Goal: Information Seeking & Learning: Find contact information

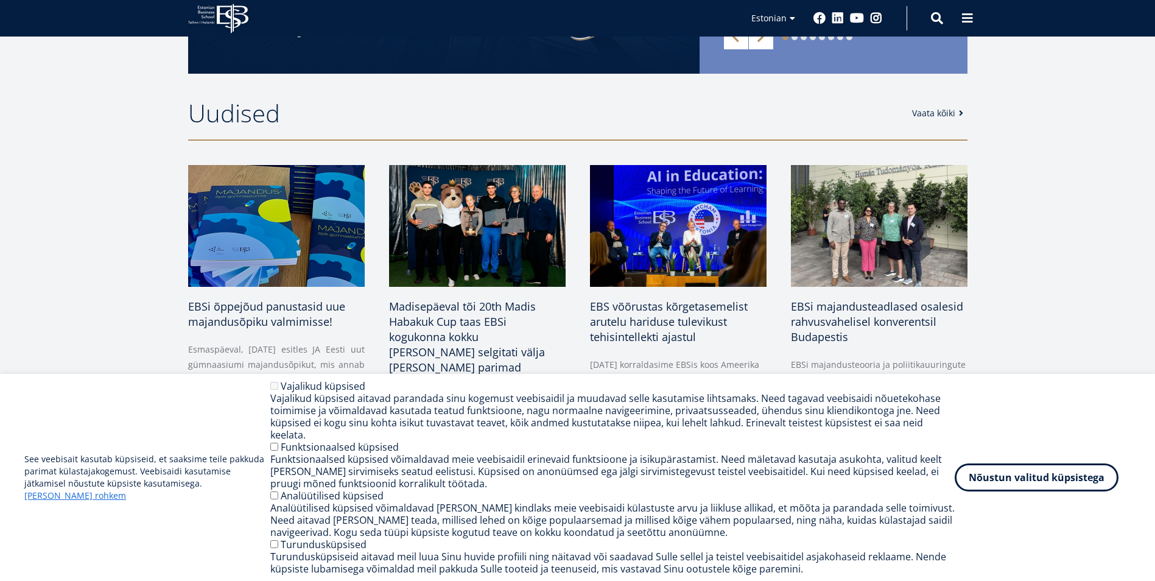
scroll to position [609, 0]
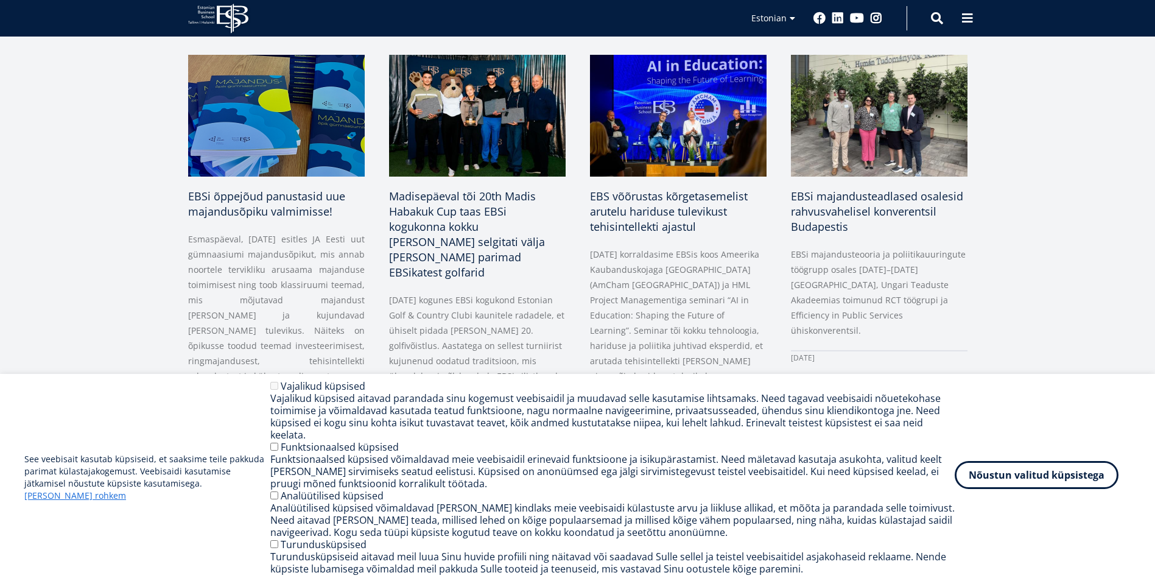
click at [1053, 489] on button "Nõustun valitud küpsistega" at bounding box center [1037, 475] width 164 height 28
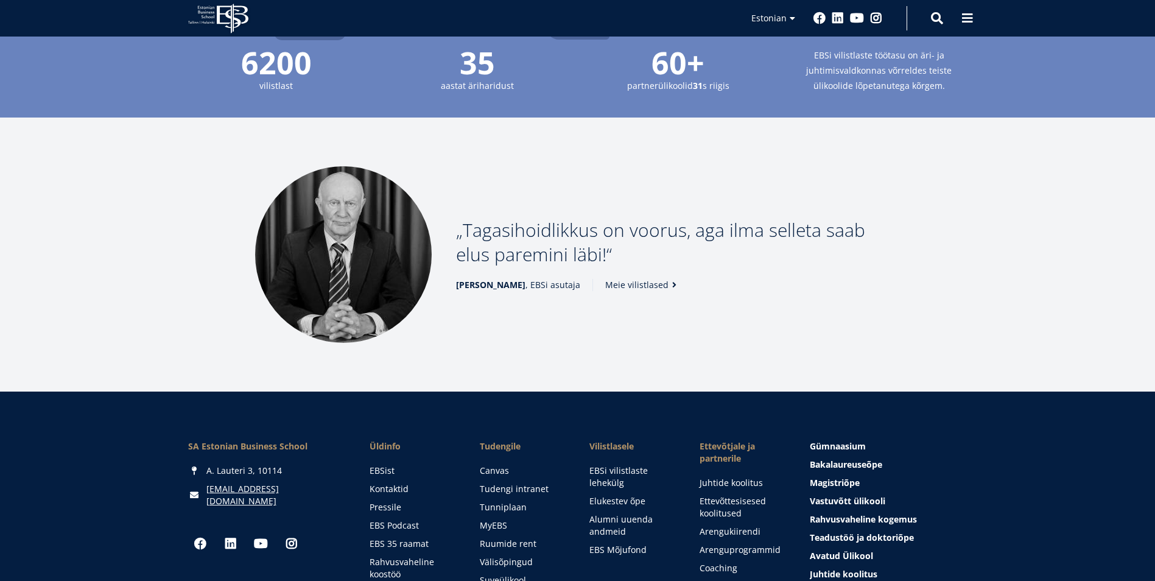
scroll to position [1654, 0]
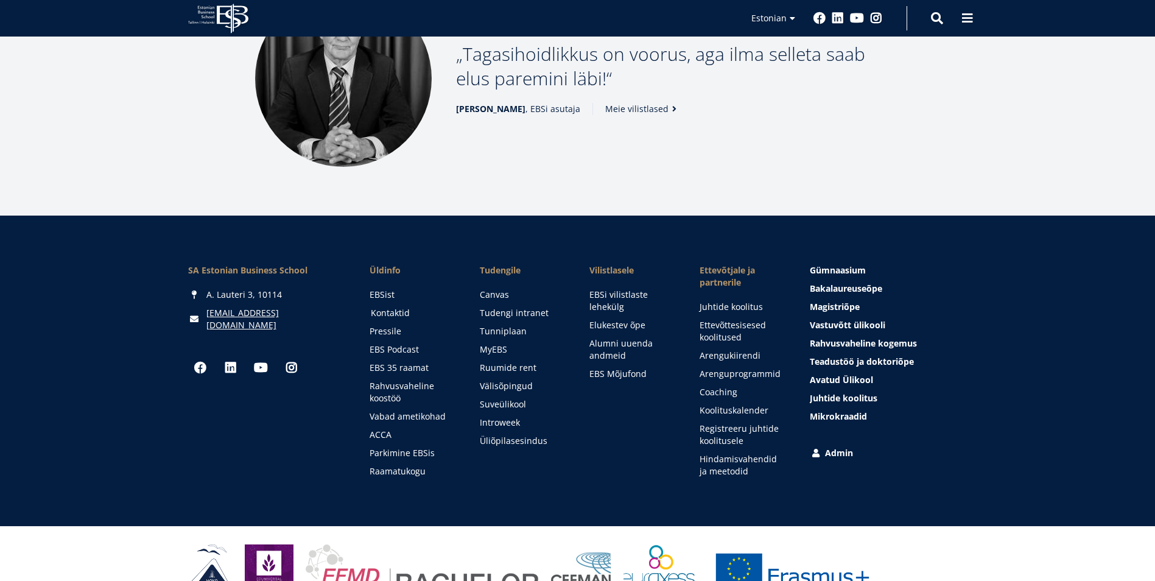
click at [409, 307] on link "Kontaktid" at bounding box center [414, 313] width 86 height 12
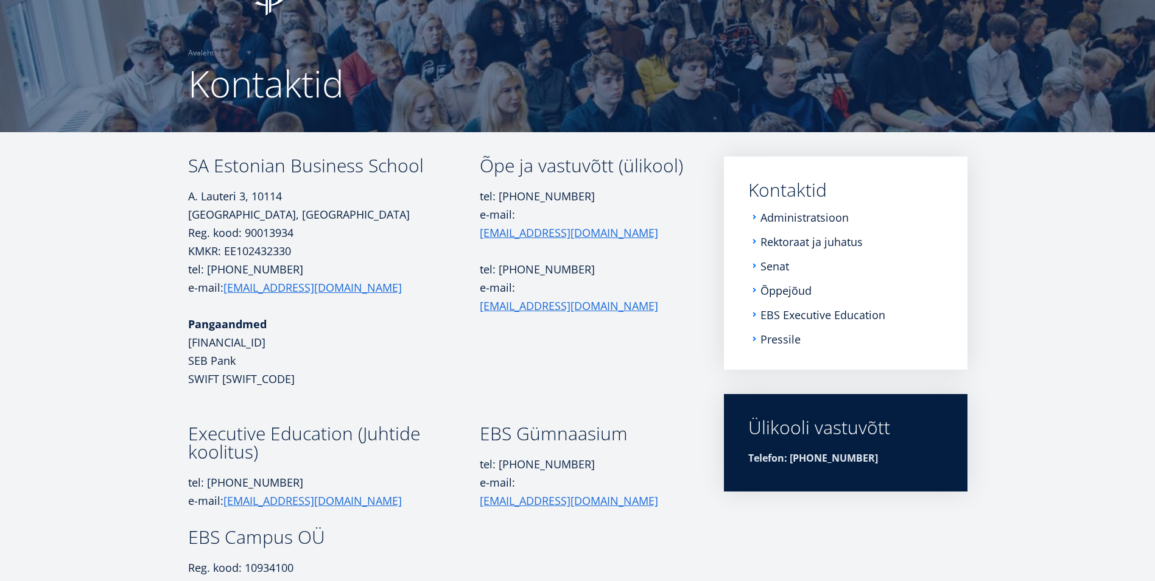
scroll to position [122, 0]
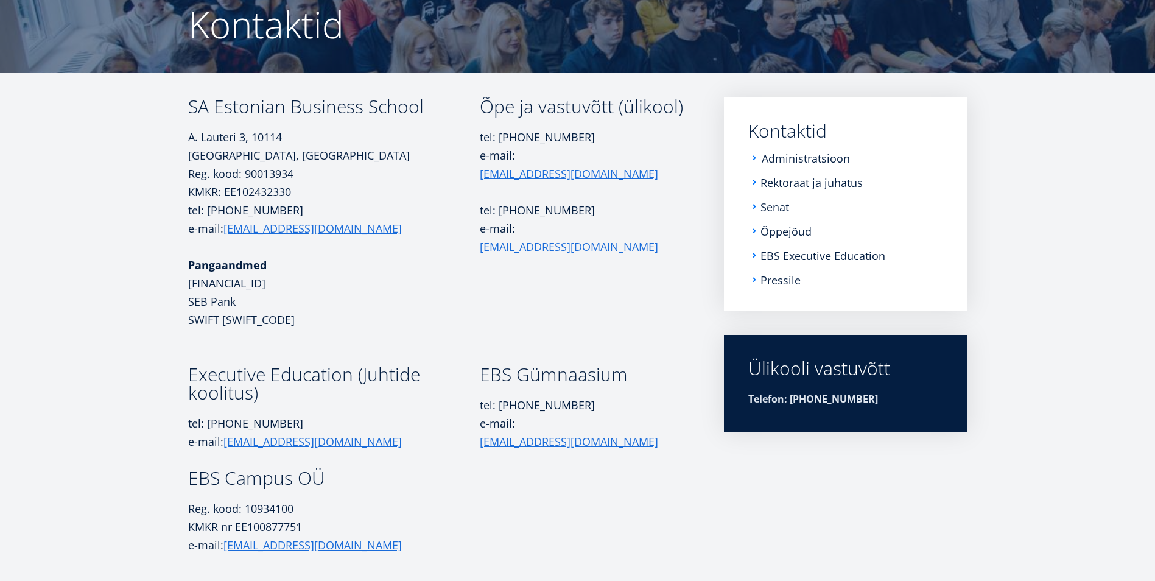
click at [765, 160] on link "Administratsioon" at bounding box center [806, 158] width 88 height 12
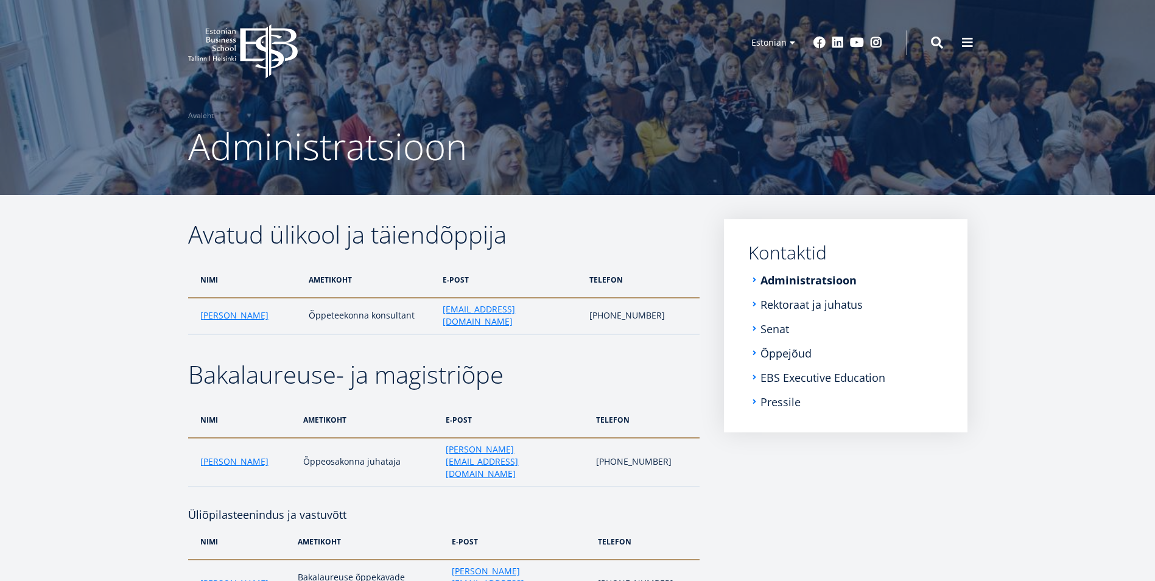
scroll to position [61, 0]
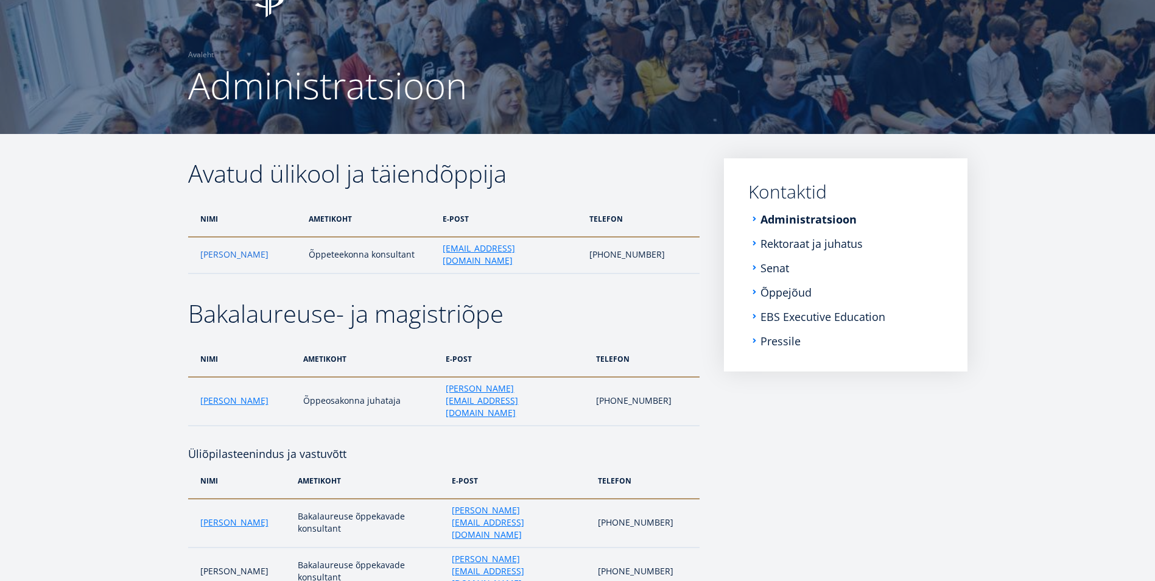
click at [228, 249] on link "Kadri Osula" at bounding box center [234, 255] width 68 height 12
click at [243, 395] on link "Monika Siiraki" at bounding box center [234, 401] width 68 height 12
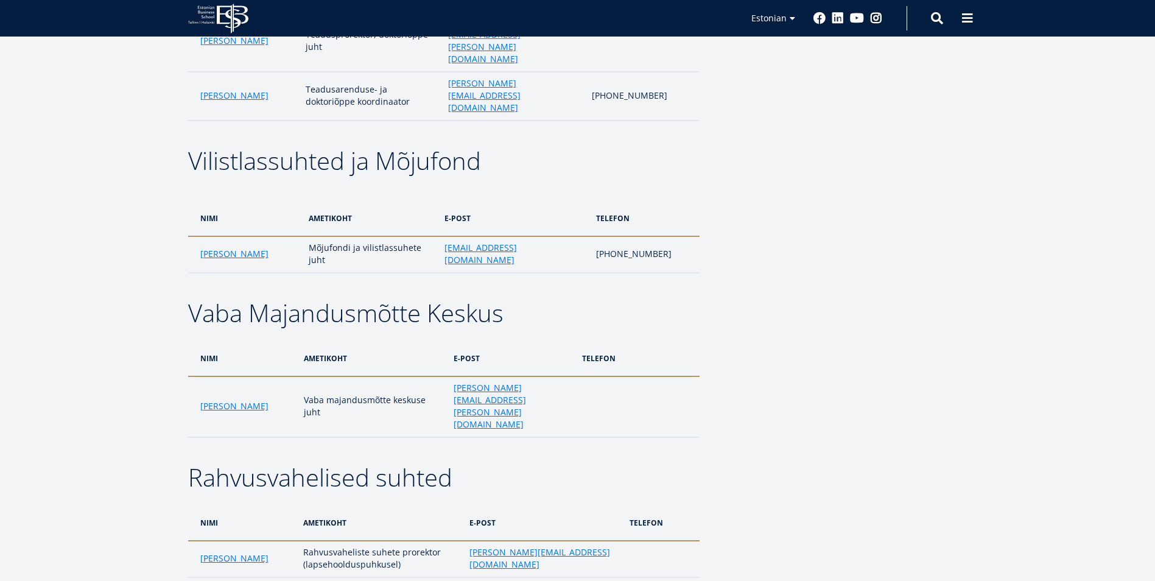
scroll to position [1523, 0]
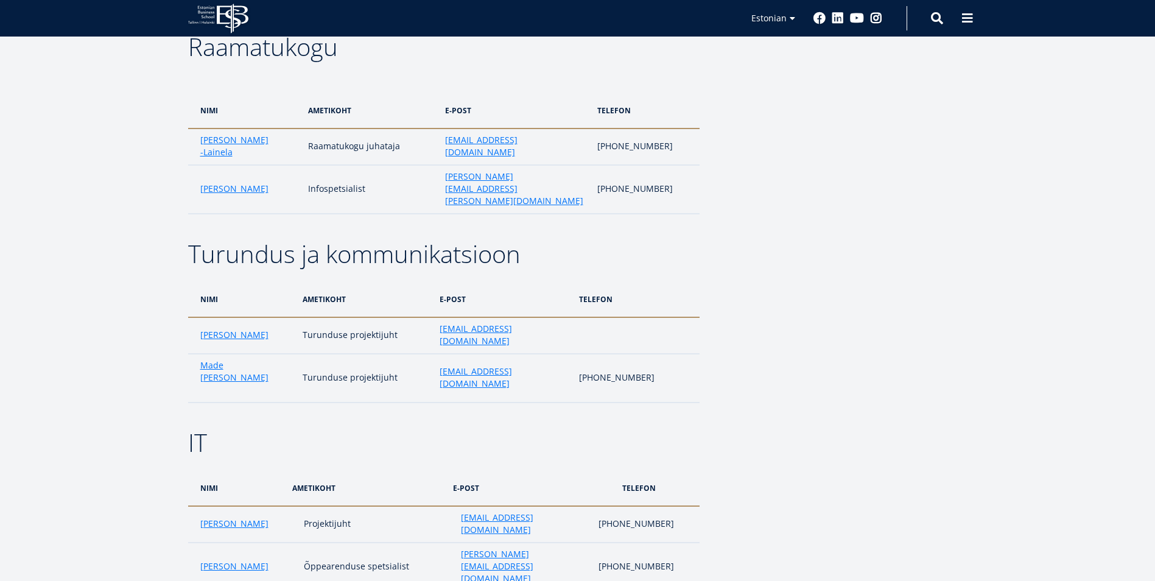
scroll to position [2132, 0]
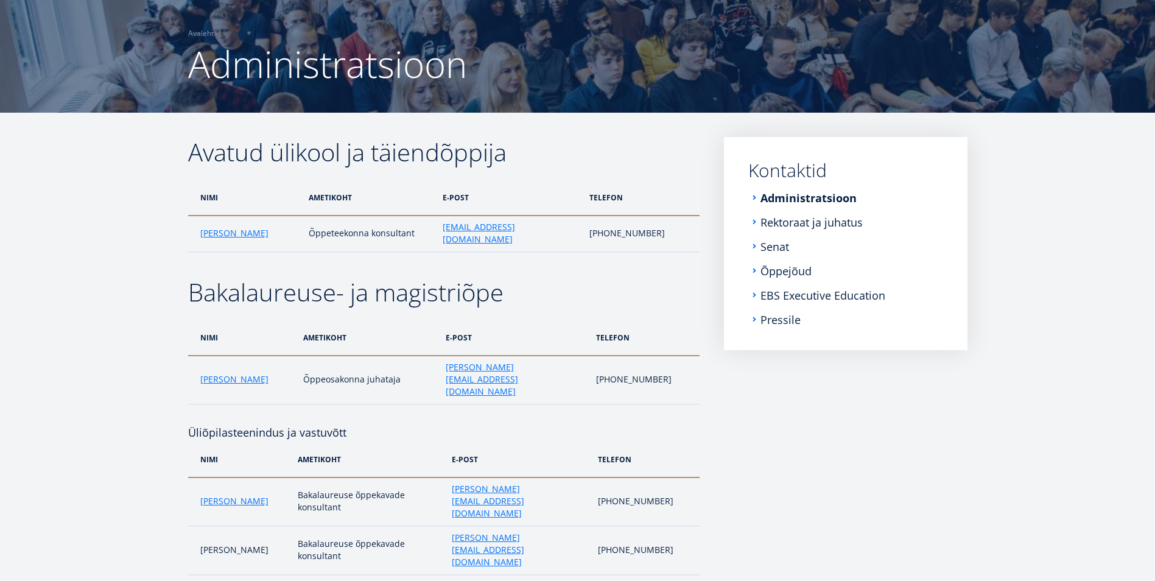
scroll to position [0, 0]
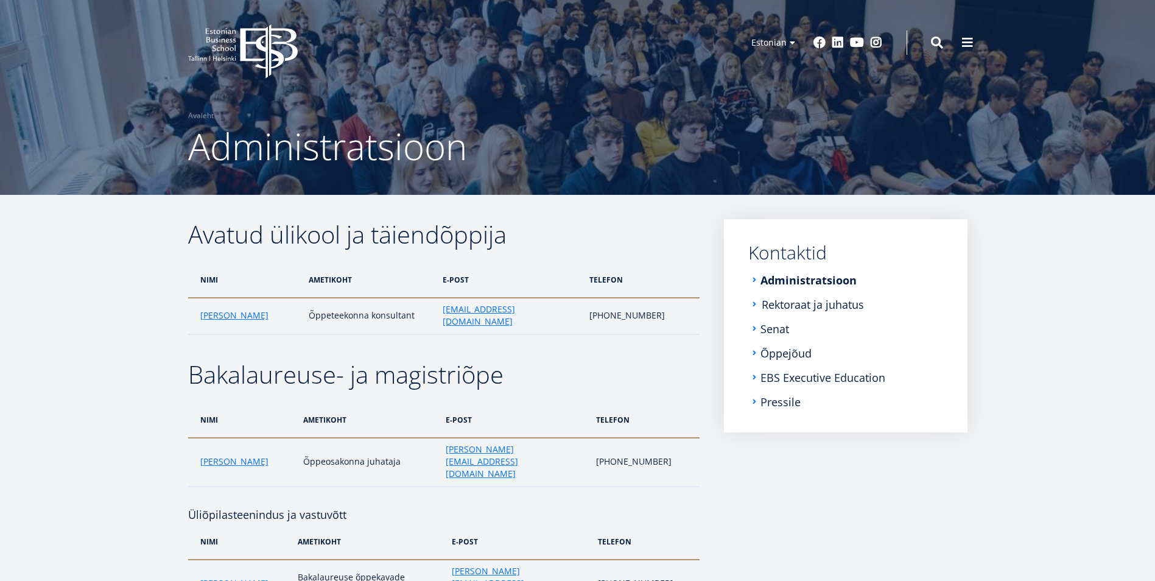
click at [775, 305] on link "Rektoraat ja juhatus" at bounding box center [813, 304] width 102 height 12
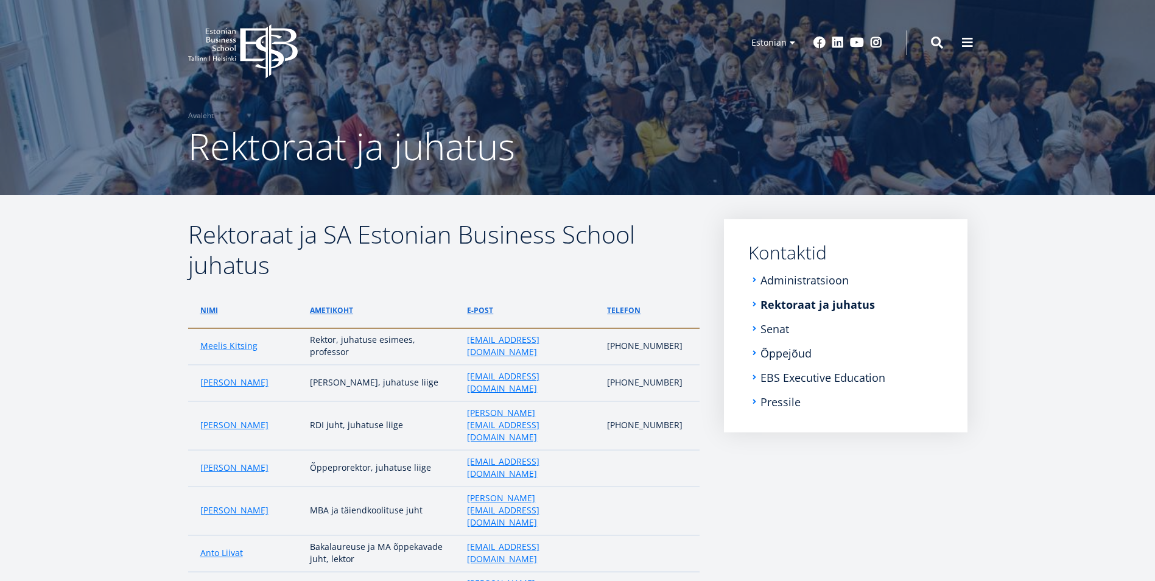
click at [967, 517] on aside "Submenu Kontaktid Administratsioon Rektoraat ja juhatus Senat Õppejõud EBS Exec…" at bounding box center [846, 484] width 244 height 530
click at [241, 340] on link "Meelis Kitsing" at bounding box center [228, 346] width 57 height 12
click at [206, 376] on link "[PERSON_NAME]" at bounding box center [234, 382] width 68 height 12
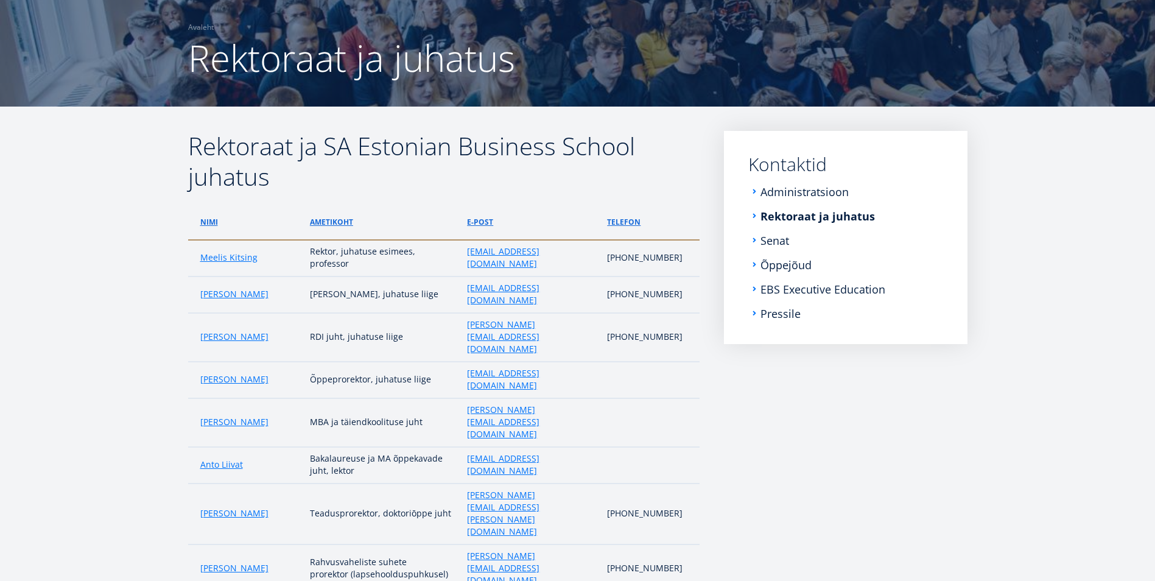
scroll to position [122, 0]
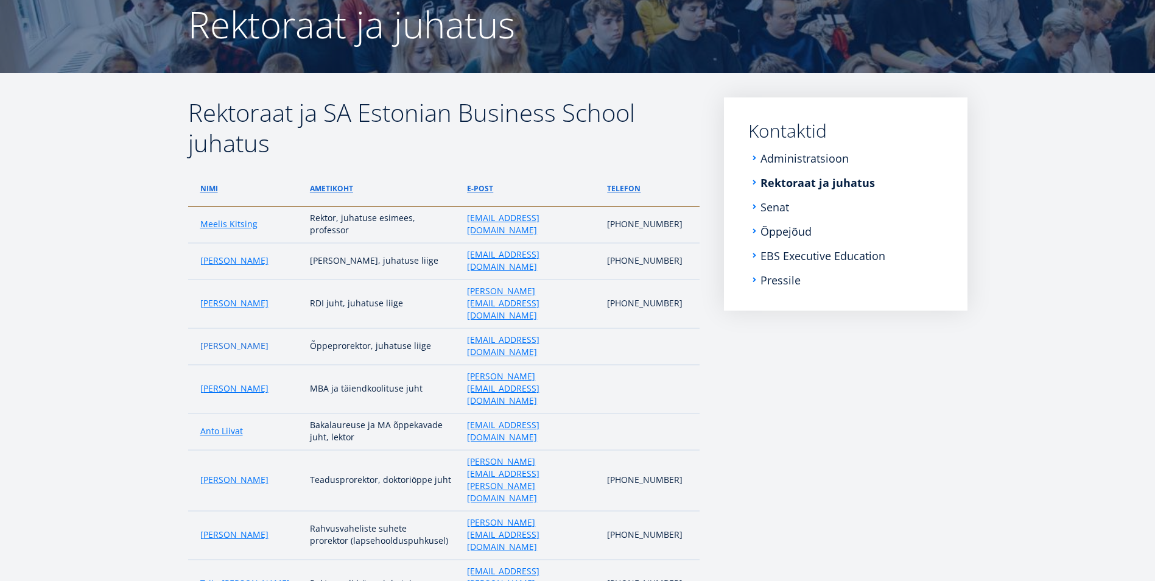
click at [234, 340] on link "[PERSON_NAME]" at bounding box center [234, 346] width 68 height 12
click at [217, 577] on link "Triin [PERSON_NAME]" at bounding box center [245, 583] width 90 height 12
click at [228, 297] on link "[PERSON_NAME]" at bounding box center [234, 303] width 68 height 12
click at [221, 425] on link "Anto Liivat" at bounding box center [221, 431] width 43 height 12
click at [223, 474] on link "[PERSON_NAME]" at bounding box center [234, 480] width 68 height 12
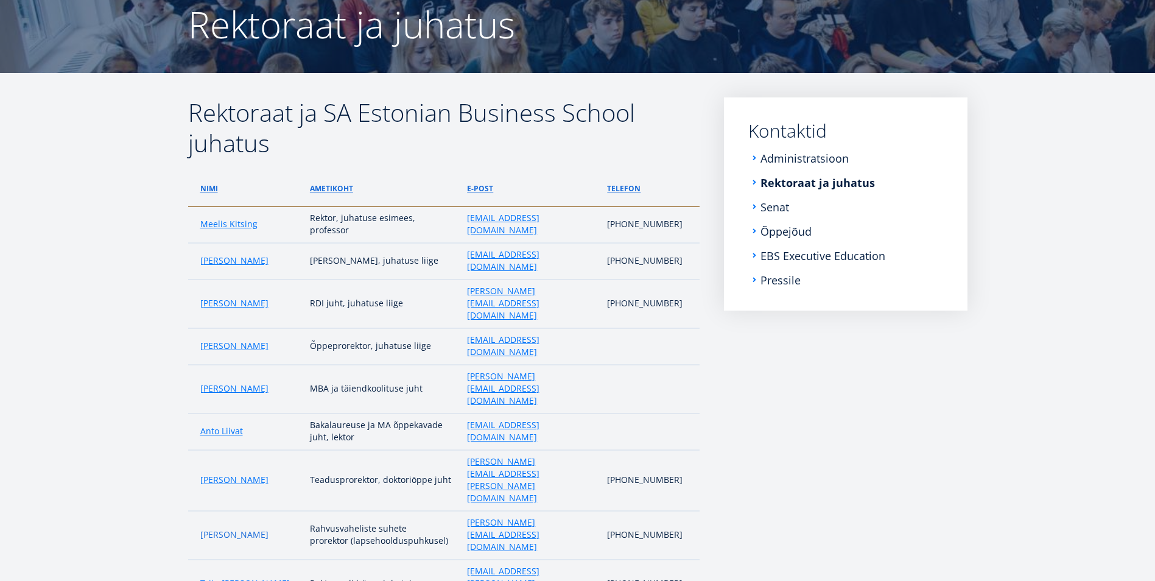
click at [256, 529] on link "[PERSON_NAME]" at bounding box center [234, 535] width 68 height 12
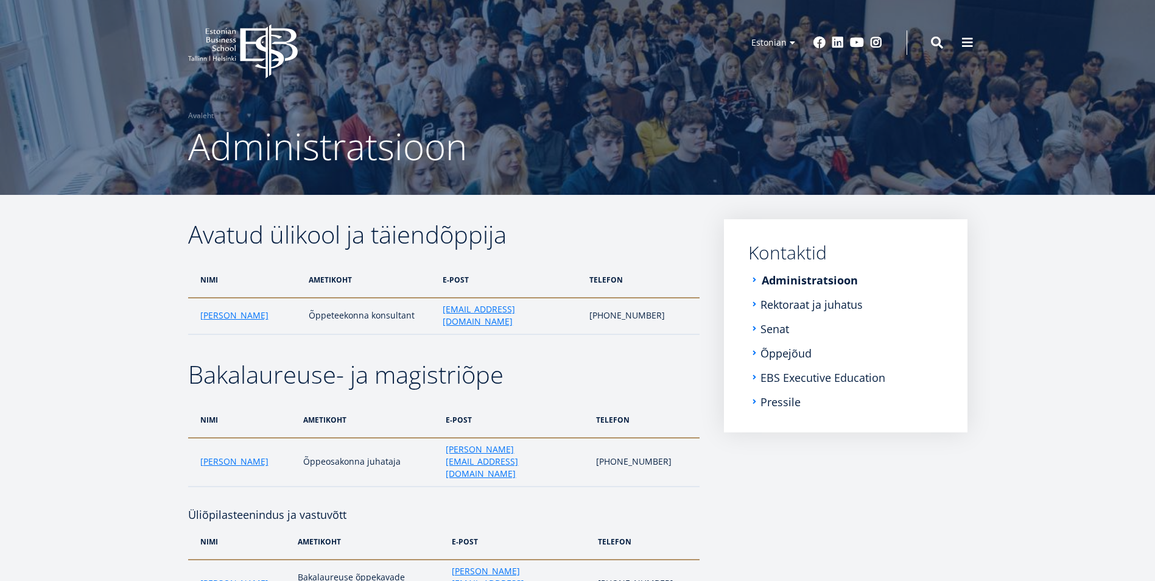
click at [792, 277] on link "Administratsioon" at bounding box center [810, 280] width 96 height 12
